Goal: Information Seeking & Learning: Learn about a topic

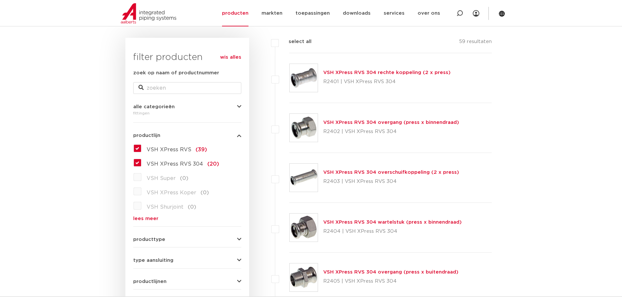
scroll to position [98, 0]
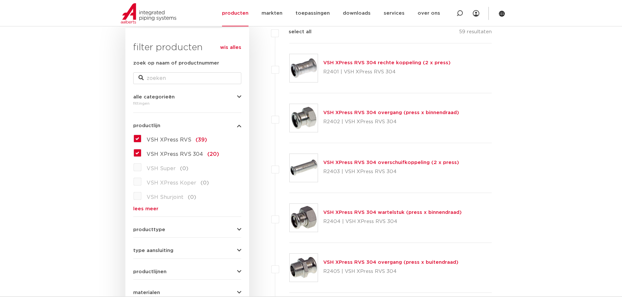
click at [141, 138] on label "VSH XPress RVS (39)" at bounding box center [174, 139] width 66 height 10
click at [0, 0] on input "VSH XPress RVS (39)" at bounding box center [0, 0] width 0 height 0
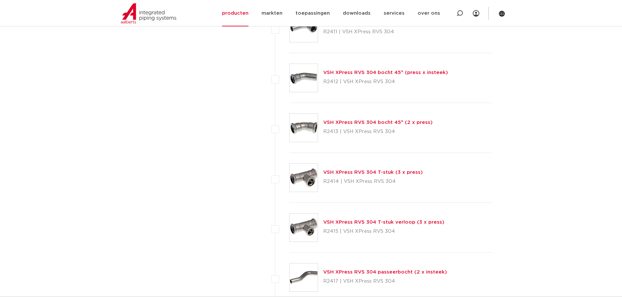
scroll to position [555, 0]
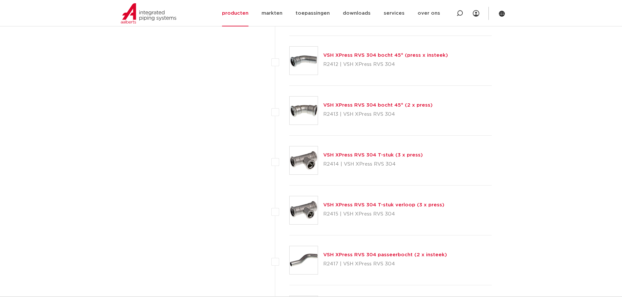
click at [408, 204] on link "VSH XPress RVS 304 T-stuk verloop (3 x press)" at bounding box center [383, 205] width 121 height 5
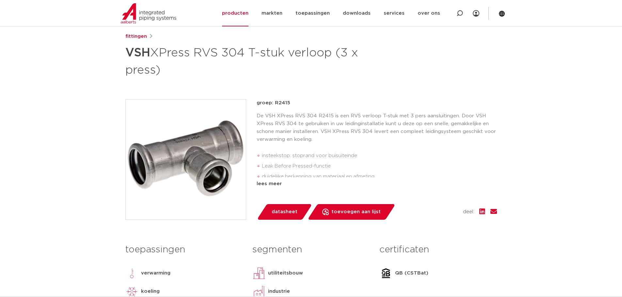
scroll to position [65, 0]
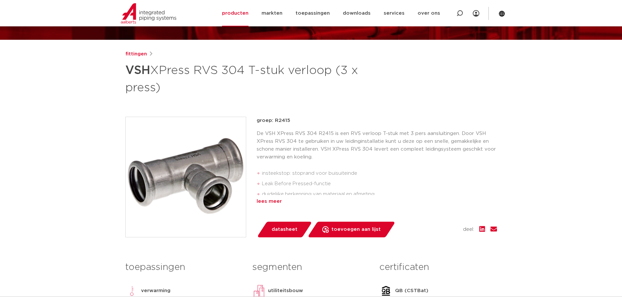
click at [277, 201] on div "lees meer" at bounding box center [377, 202] width 240 height 8
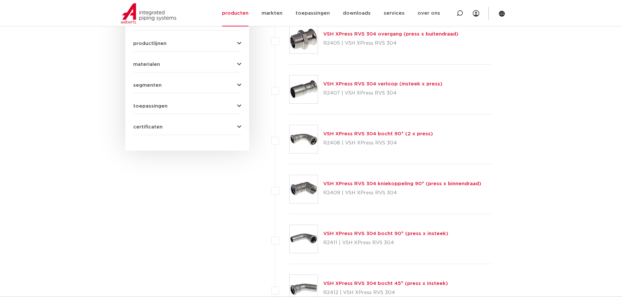
scroll to position [98, 0]
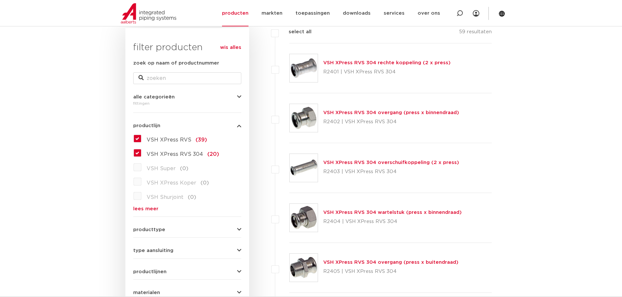
click at [141, 140] on label "VSH XPress RVS (39)" at bounding box center [174, 139] width 66 height 10
click at [0, 0] on input "VSH XPress RVS (39)" at bounding box center [0, 0] width 0 height 0
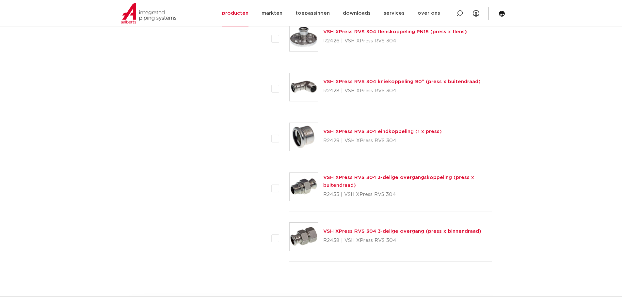
scroll to position [881, 0]
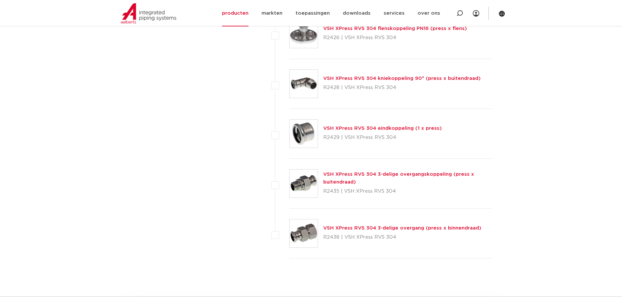
click at [393, 126] on link "VSH XPress RVS 304 eindkoppeling (1 x press)" at bounding box center [382, 128] width 119 height 5
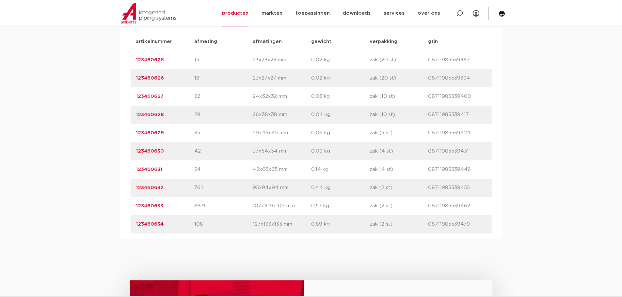
scroll to position [457, 0]
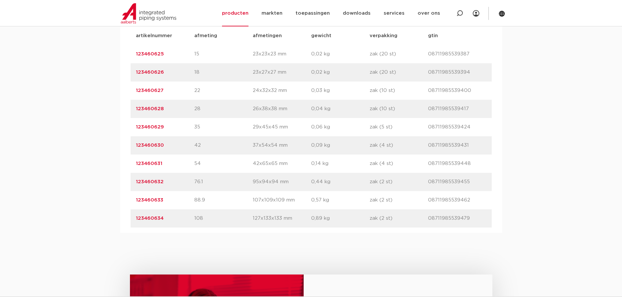
click at [157, 164] on link "123460631" at bounding box center [149, 163] width 26 height 5
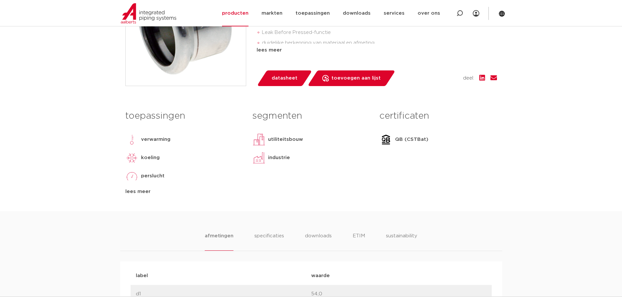
scroll to position [33, 0]
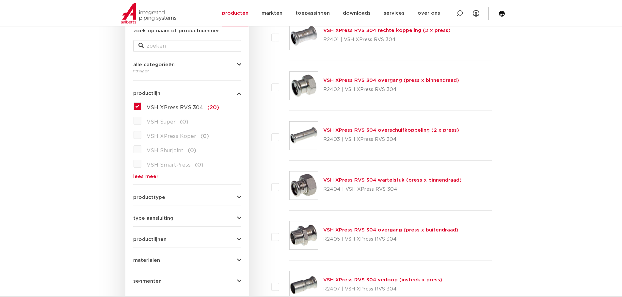
scroll to position [98, 0]
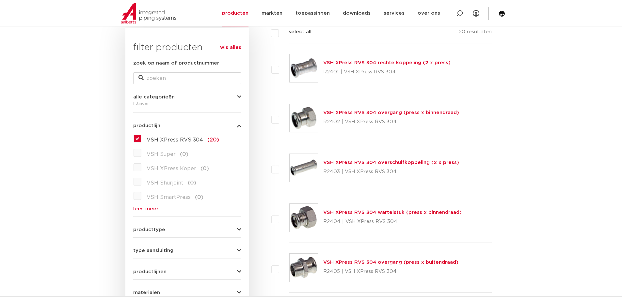
click at [369, 213] on link "VSH XPress RVS 304 wartelstuk (press x binnendraad)" at bounding box center [392, 212] width 138 height 5
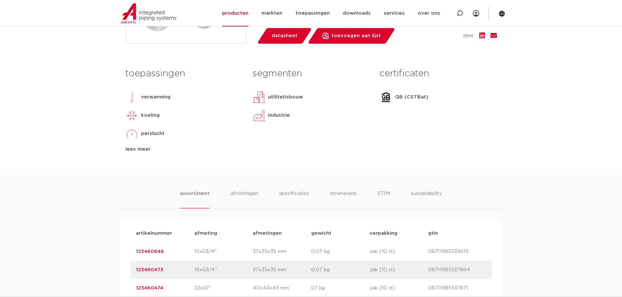
scroll to position [424, 0]
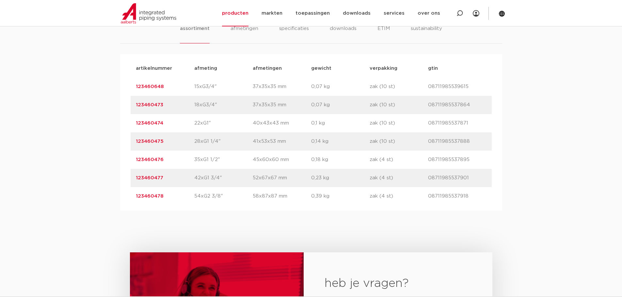
click at [157, 158] on link "123460476" at bounding box center [150, 159] width 28 height 5
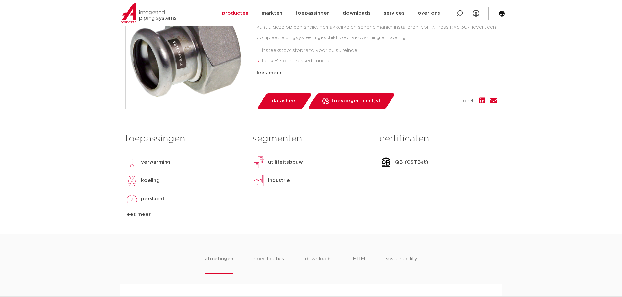
scroll to position [65, 0]
